Goal: Navigation & Orientation: Find specific page/section

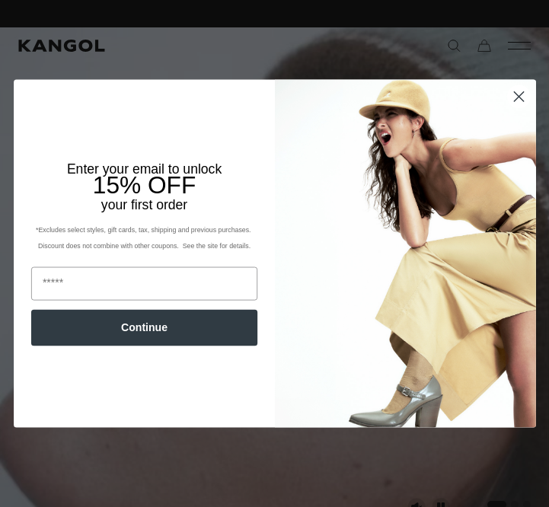
scroll to position [0, 314]
click at [523, 94] on circle "Close dialog" at bounding box center [518, 96] width 22 height 22
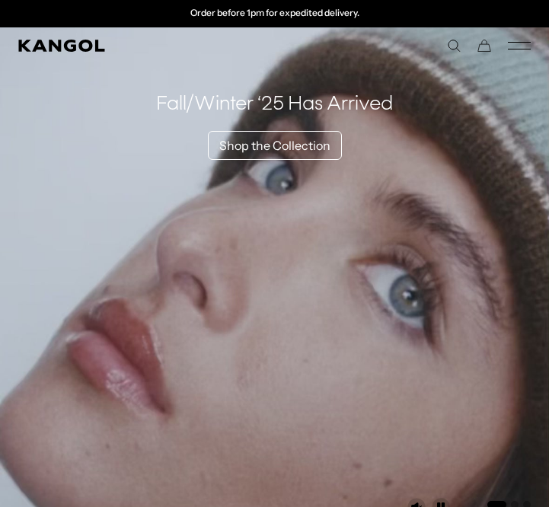
scroll to position [0, 0]
click at [517, 51] on icon "Mobile Menu" at bounding box center [519, 46] width 23 height 14
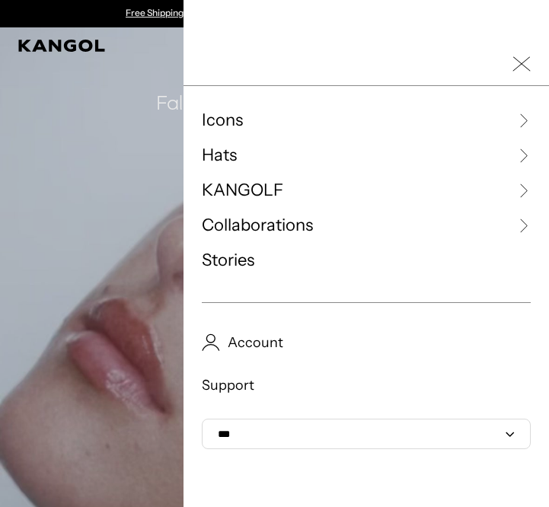
click at [232, 155] on span "Hats" at bounding box center [219, 155] width 35 height 23
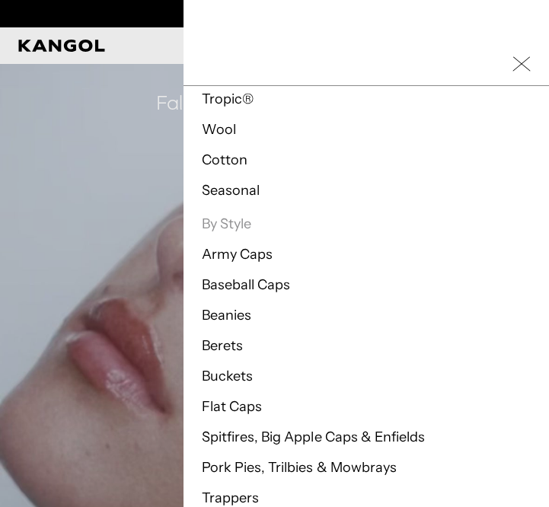
scroll to position [439, 0]
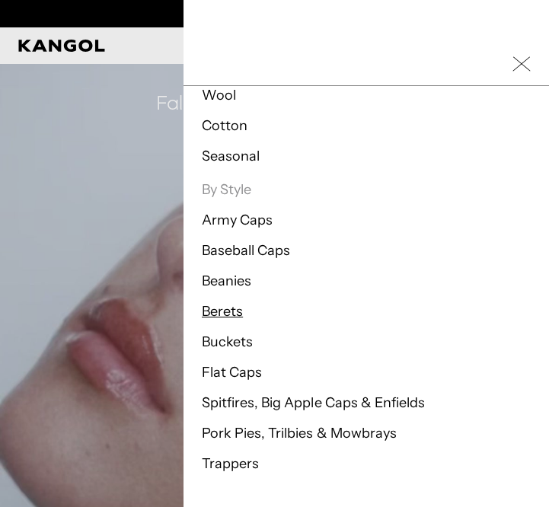
click at [212, 311] on link "Berets" at bounding box center [222, 311] width 41 height 17
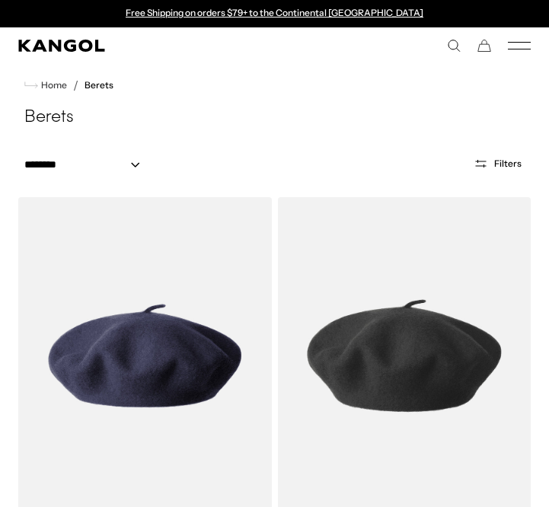
click at [513, 50] on icon "Mobile Menu" at bounding box center [519, 46] width 23 height 14
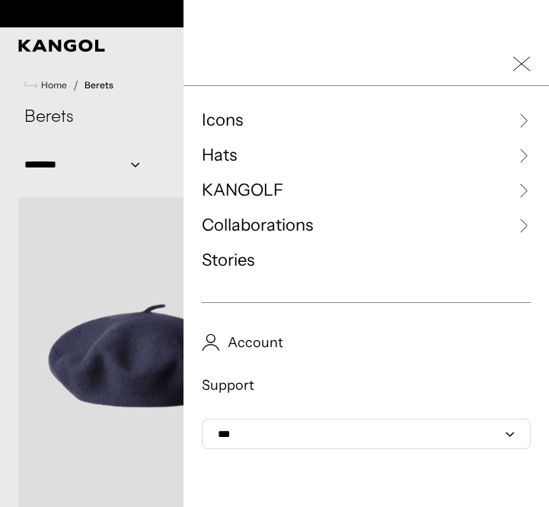
scroll to position [0, 314]
click at [223, 155] on span "Hats" at bounding box center [219, 155] width 35 height 23
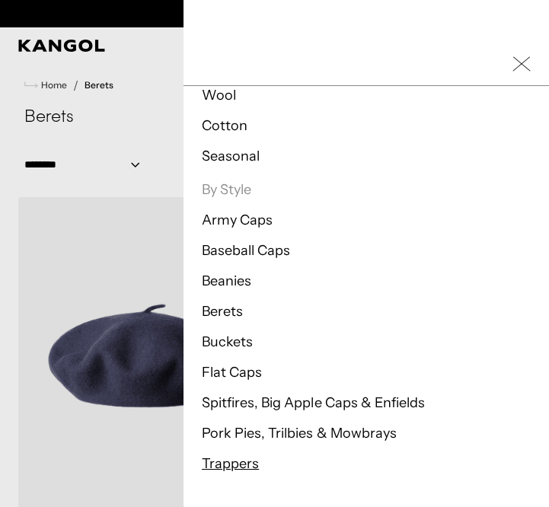
click at [244, 465] on link "Trappers" at bounding box center [230, 463] width 57 height 17
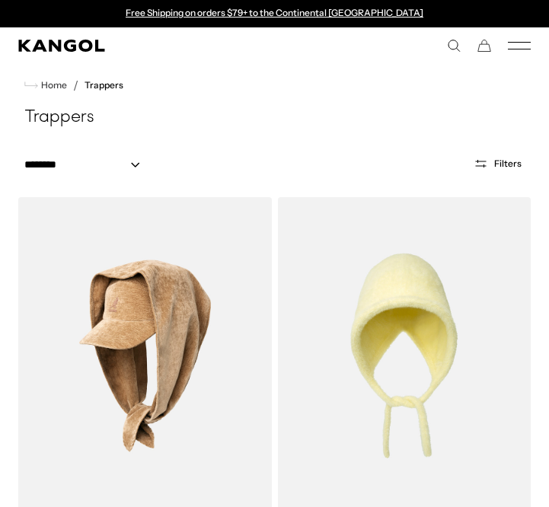
click at [516, 52] on icon "Mobile Menu" at bounding box center [519, 46] width 23 height 14
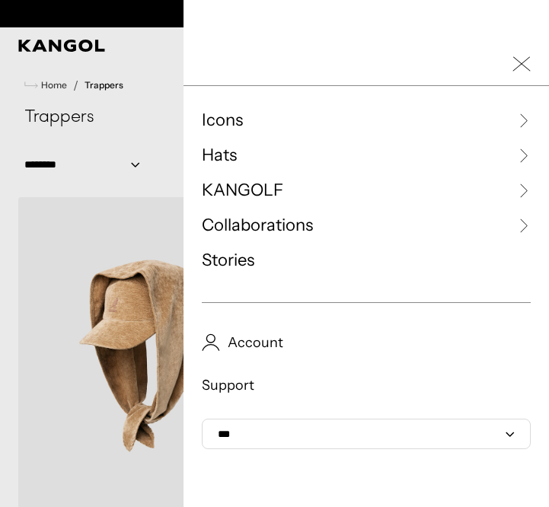
click at [231, 158] on span "Hats" at bounding box center [219, 155] width 35 height 23
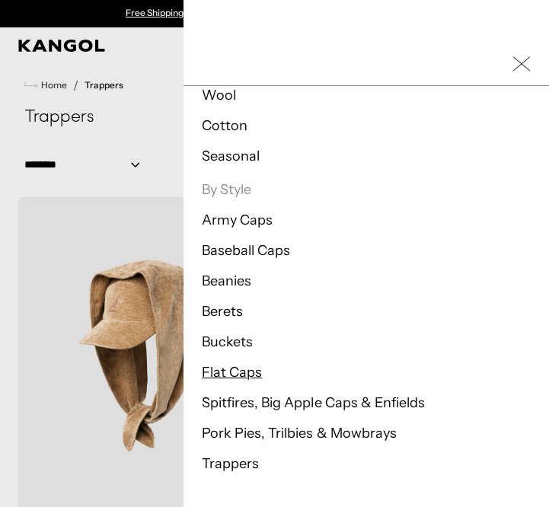
click at [236, 364] on link "Flat Caps" at bounding box center [232, 372] width 60 height 17
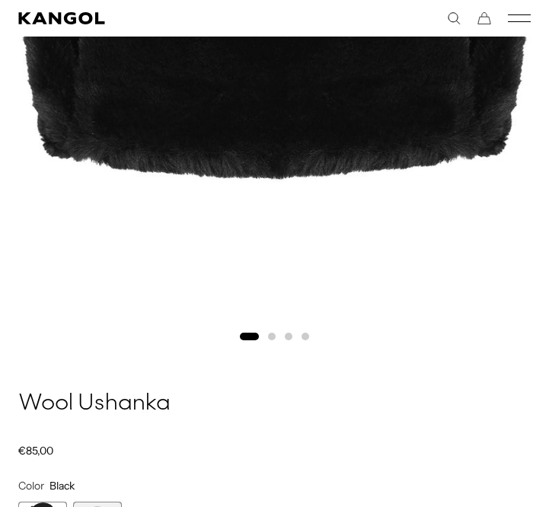
scroll to position [647, 0]
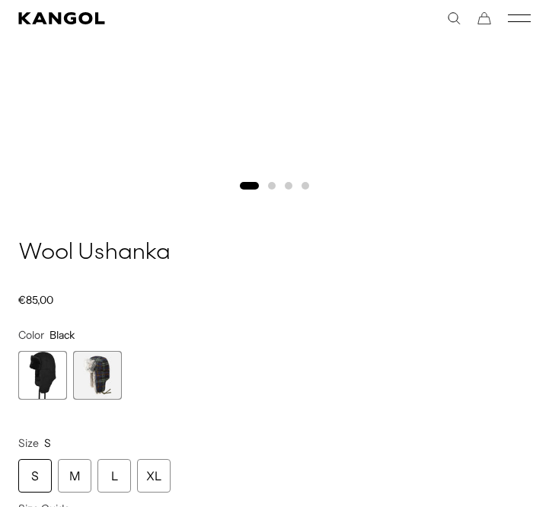
click at [112, 392] on span "2 of 2" at bounding box center [97, 375] width 49 height 49
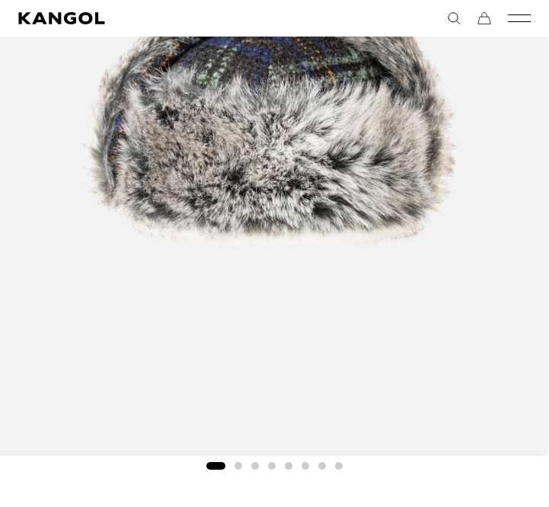
scroll to position [228, 0]
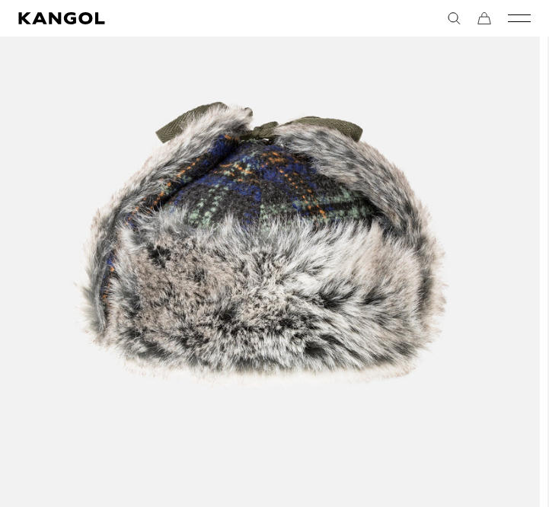
drag, startPoint x: 305, startPoint y: 318, endPoint x: 291, endPoint y: 318, distance: 13.7
click at [292, 318] on img "1 of 8" at bounding box center [261, 247] width 558 height 698
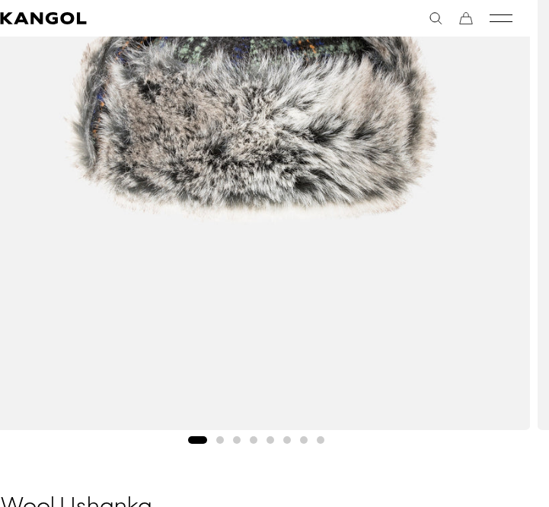
scroll to position [391, 18]
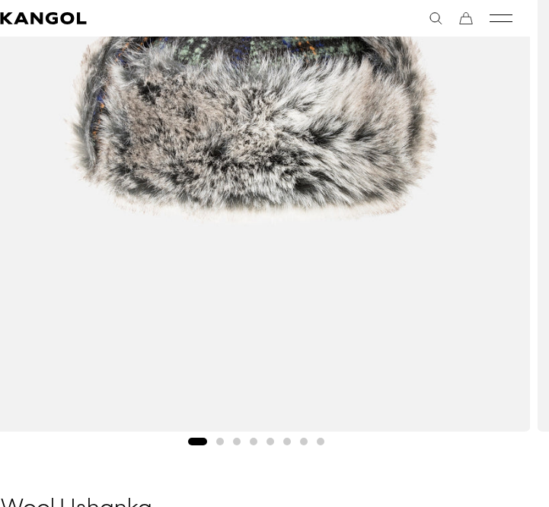
click at [222, 441] on button "Go to slide 2" at bounding box center [220, 442] width 8 height 8
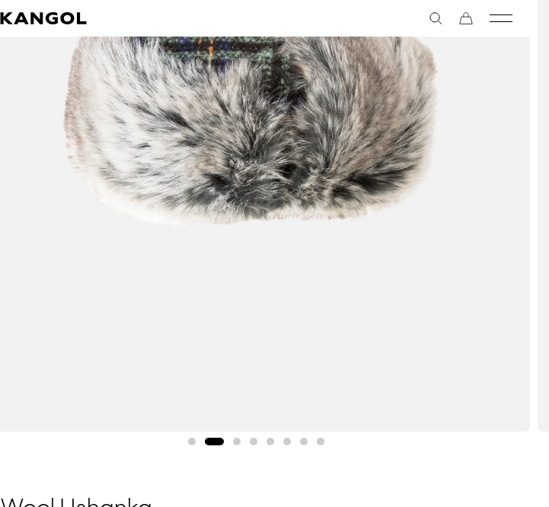
scroll to position [0, 314]
click at [238, 442] on button "Go to slide 3" at bounding box center [237, 442] width 8 height 8
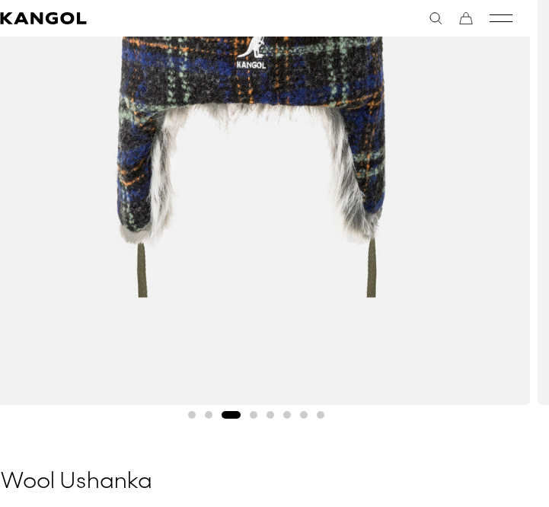
scroll to position [454, 18]
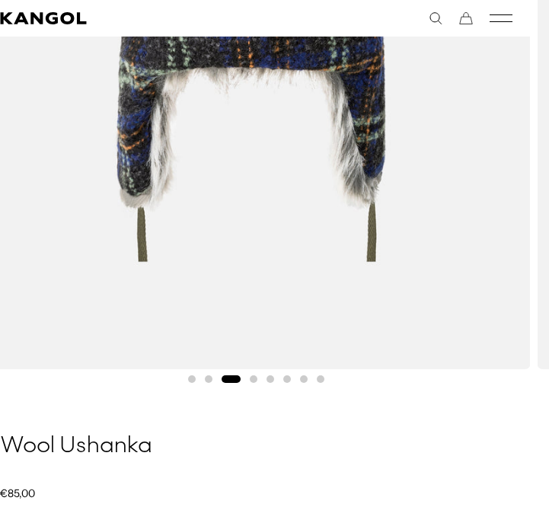
click at [251, 377] on button "Go to slide 4" at bounding box center [254, 379] width 8 height 8
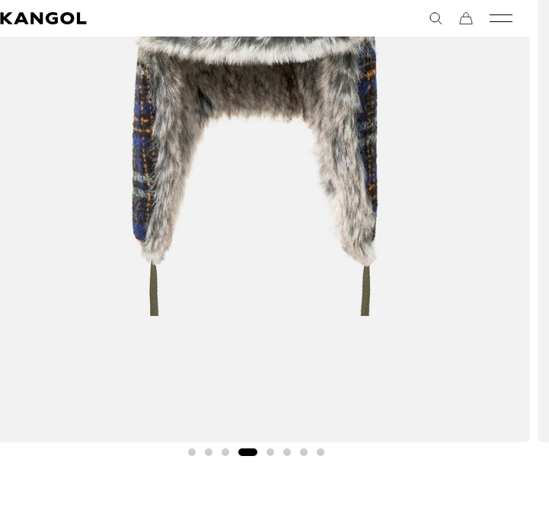
scroll to position [0, 314]
click at [224, 454] on button "Go to slide 3" at bounding box center [226, 453] width 8 height 8
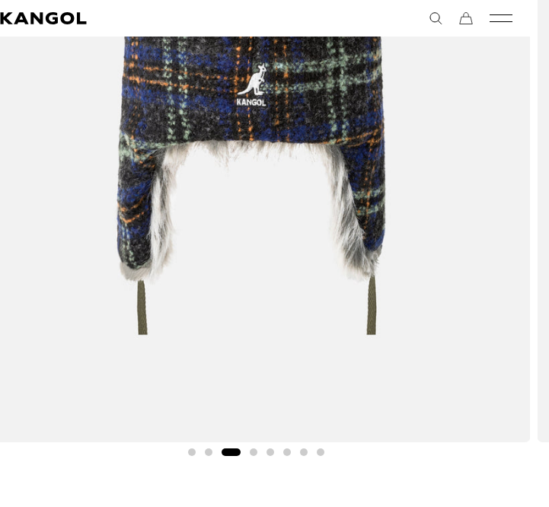
click at [208, 455] on button "Go to slide 2" at bounding box center [209, 453] width 8 height 8
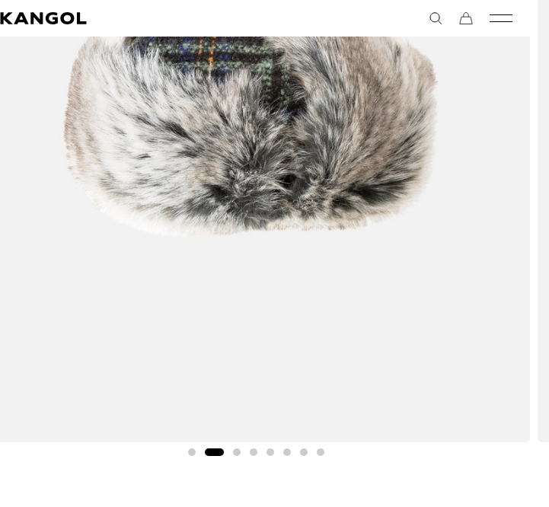
click at [322, 447] on div "Gallery Viewer" at bounding box center [256, 103] width 586 height 717
click at [322, 451] on button "Go to slide 8" at bounding box center [321, 453] width 8 height 8
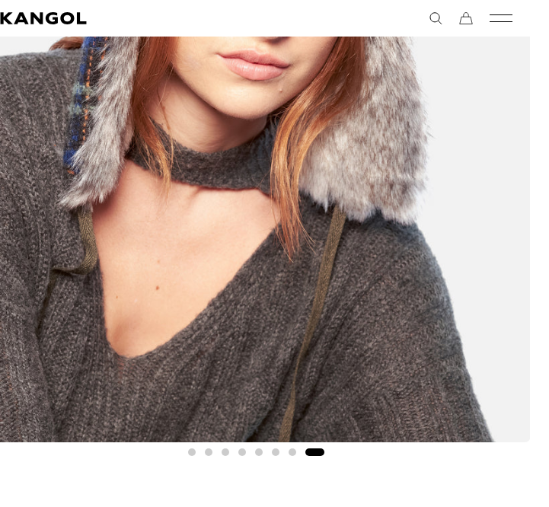
click at [291, 452] on button "Go to slide 7" at bounding box center [293, 453] width 8 height 8
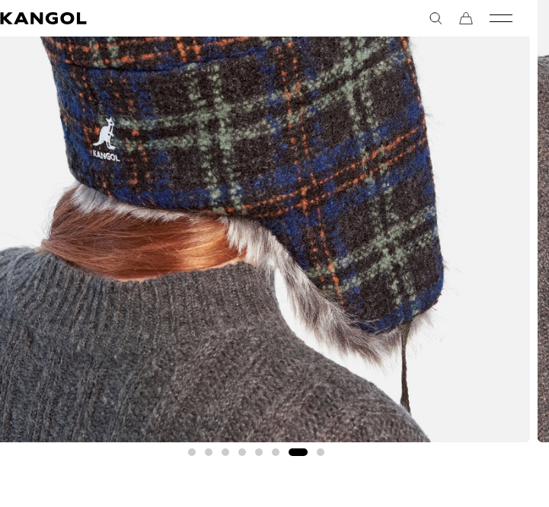
click at [270, 452] on div "Gallery Viewer" at bounding box center [256, 103] width 586 height 717
click at [274, 452] on button "Go to slide 6" at bounding box center [276, 453] width 8 height 8
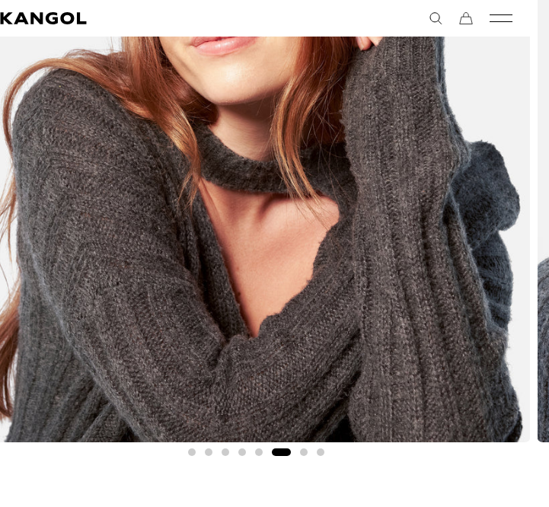
scroll to position [0, 314]
click at [263, 453] on div "Gallery Viewer" at bounding box center [256, 103] width 586 height 717
click at [256, 453] on button "Go to slide 5" at bounding box center [259, 453] width 8 height 8
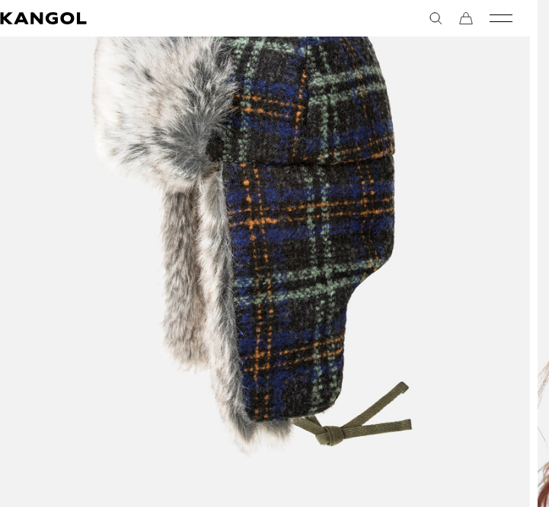
scroll to position [0, 0]
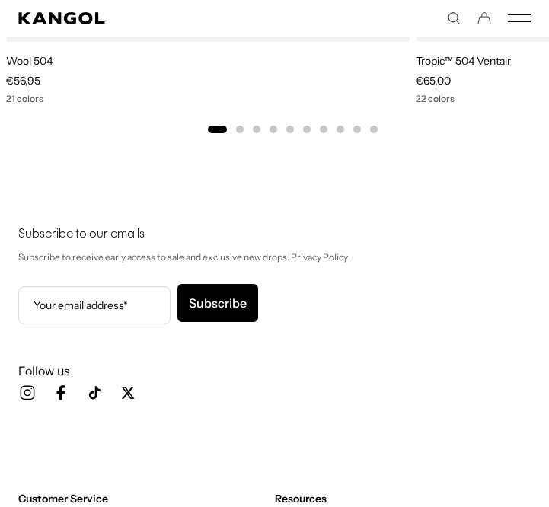
click at [239, 128] on button "Go to slide 2" at bounding box center [240, 130] width 8 height 8
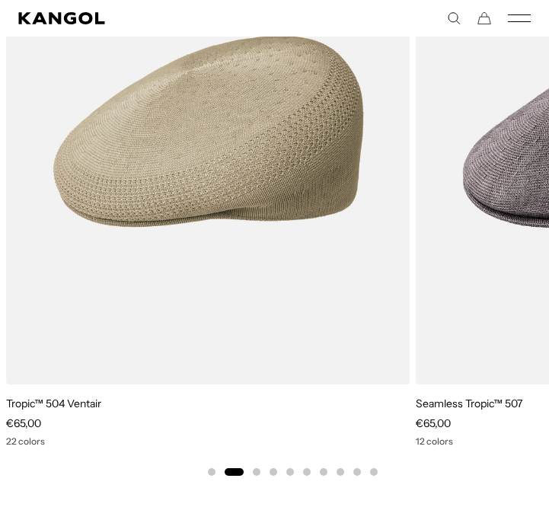
click at [516, 22] on icon "Mobile Menu" at bounding box center [519, 18] width 23 height 14
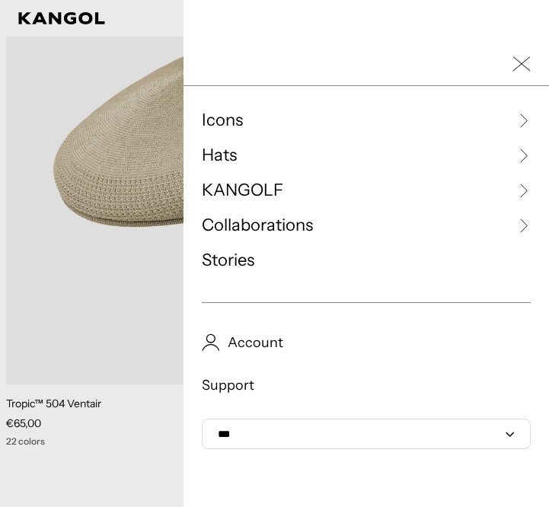
click at [215, 149] on span "Hats" at bounding box center [219, 155] width 35 height 23
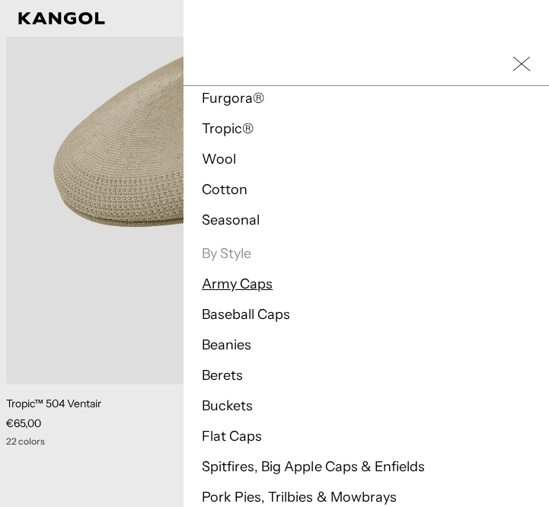
click at [247, 289] on link "Army Caps" at bounding box center [237, 284] width 71 height 17
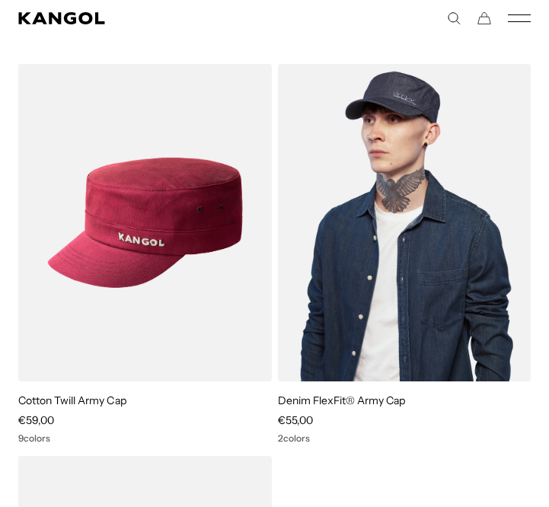
scroll to position [110, 0]
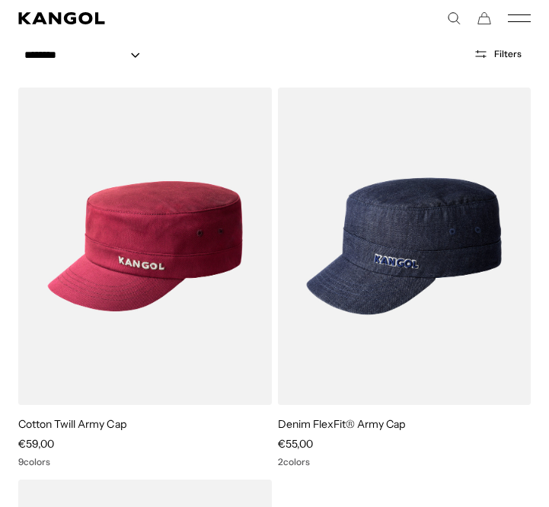
click at [519, 24] on icon "Mobile Menu" at bounding box center [519, 18] width 23 height 14
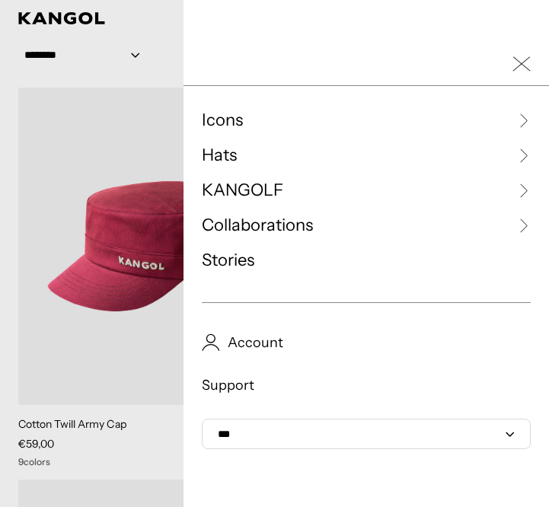
scroll to position [0, 0]
click at [229, 153] on span "Hats" at bounding box center [219, 155] width 35 height 23
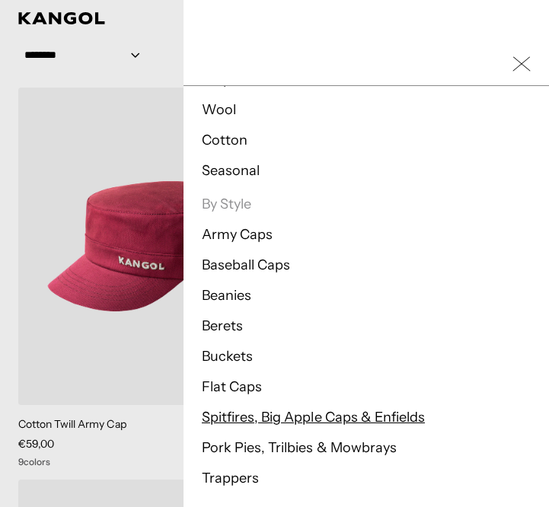
scroll to position [0, 314]
click at [247, 413] on link "Spitfires, Big Apple Caps & Enfields" at bounding box center [313, 417] width 223 height 17
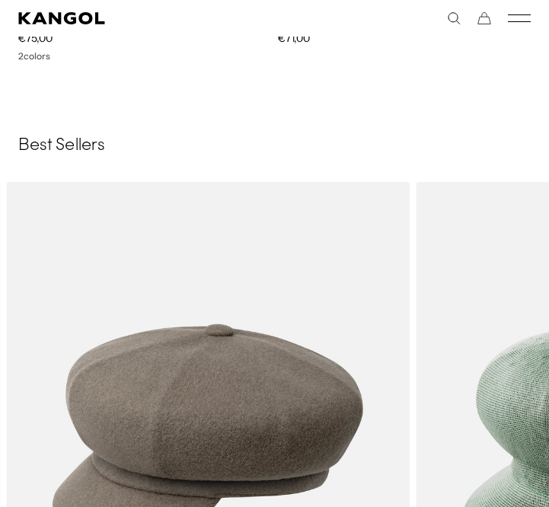
scroll to position [2496, 0]
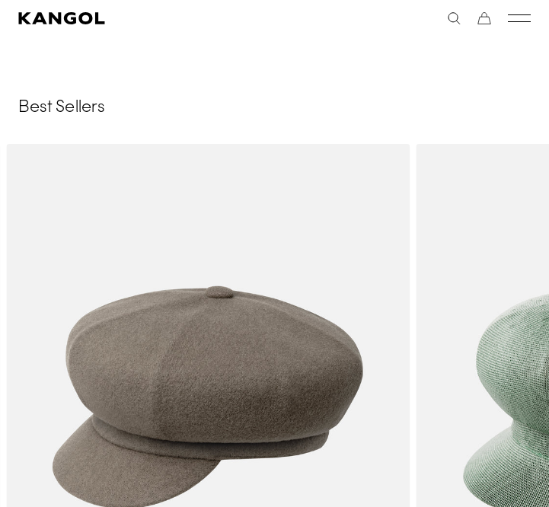
click at [521, 15] on icon "Mobile Menu" at bounding box center [519, 18] width 23 height 14
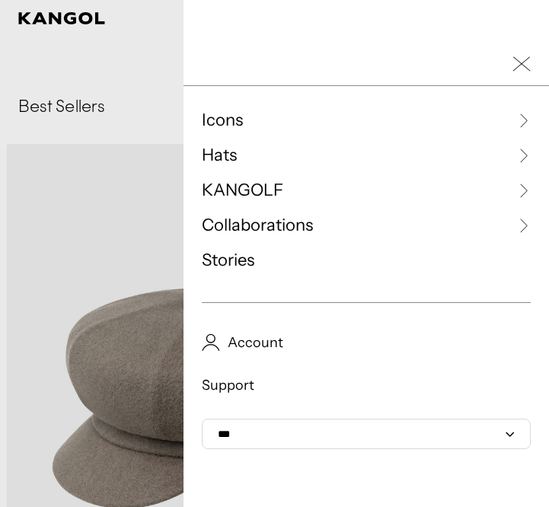
scroll to position [0, 314]
click at [218, 149] on span "Hats" at bounding box center [219, 155] width 35 height 23
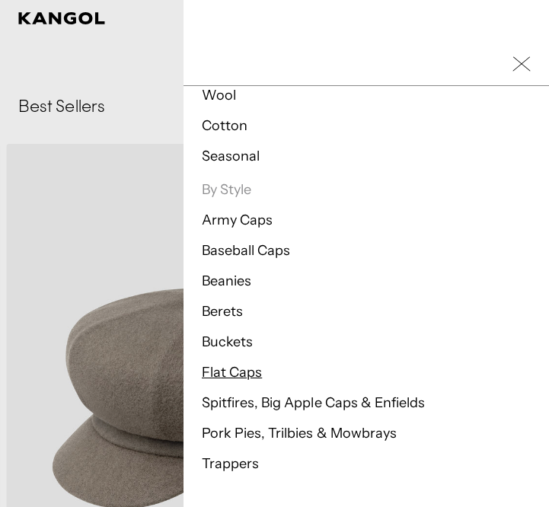
scroll to position [0, 0]
click at [254, 429] on link "Pork Pies, Trilbies & Mowbrays" at bounding box center [299, 433] width 195 height 17
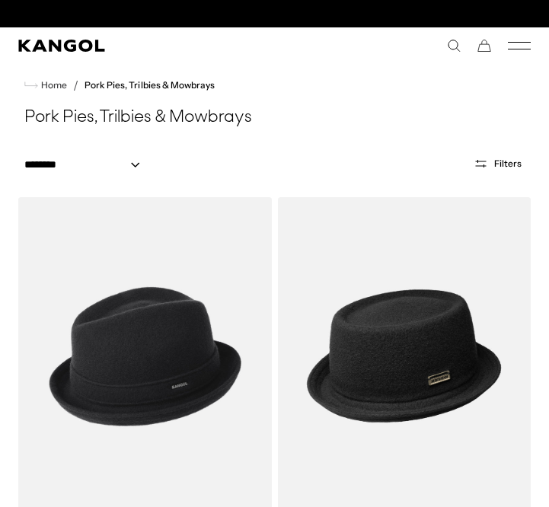
scroll to position [0, 314]
click at [517, 37] on comp-header "Icons Icons Buckets & Casuals Berets 504s & 507s" at bounding box center [274, 45] width 549 height 37
click at [520, 49] on rect "Mobile Menu" at bounding box center [519, 49] width 23 height 1
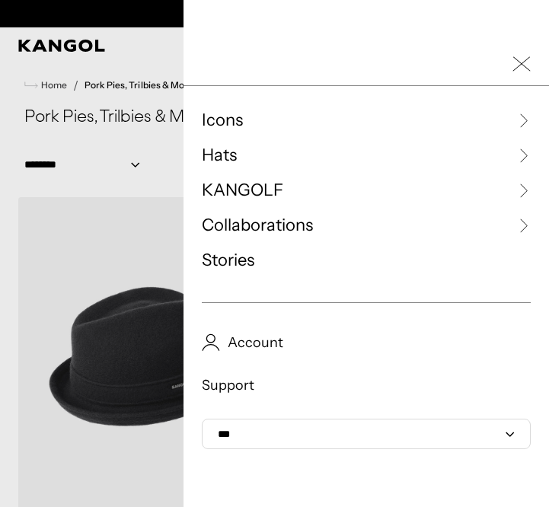
click at [227, 161] on span "Hats" at bounding box center [219, 155] width 35 height 23
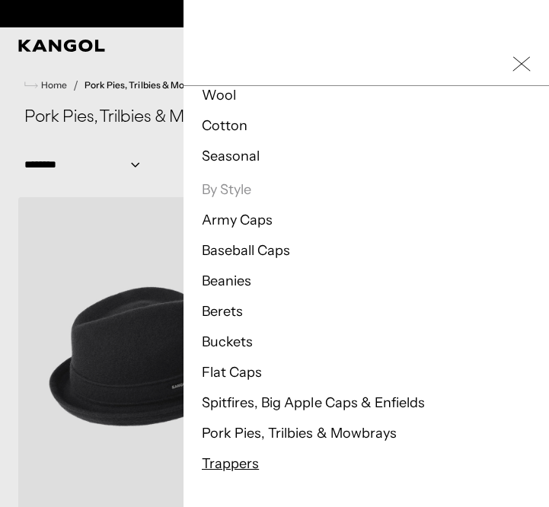
scroll to position [0, 0]
